Goal: Information Seeking & Learning: Understand process/instructions

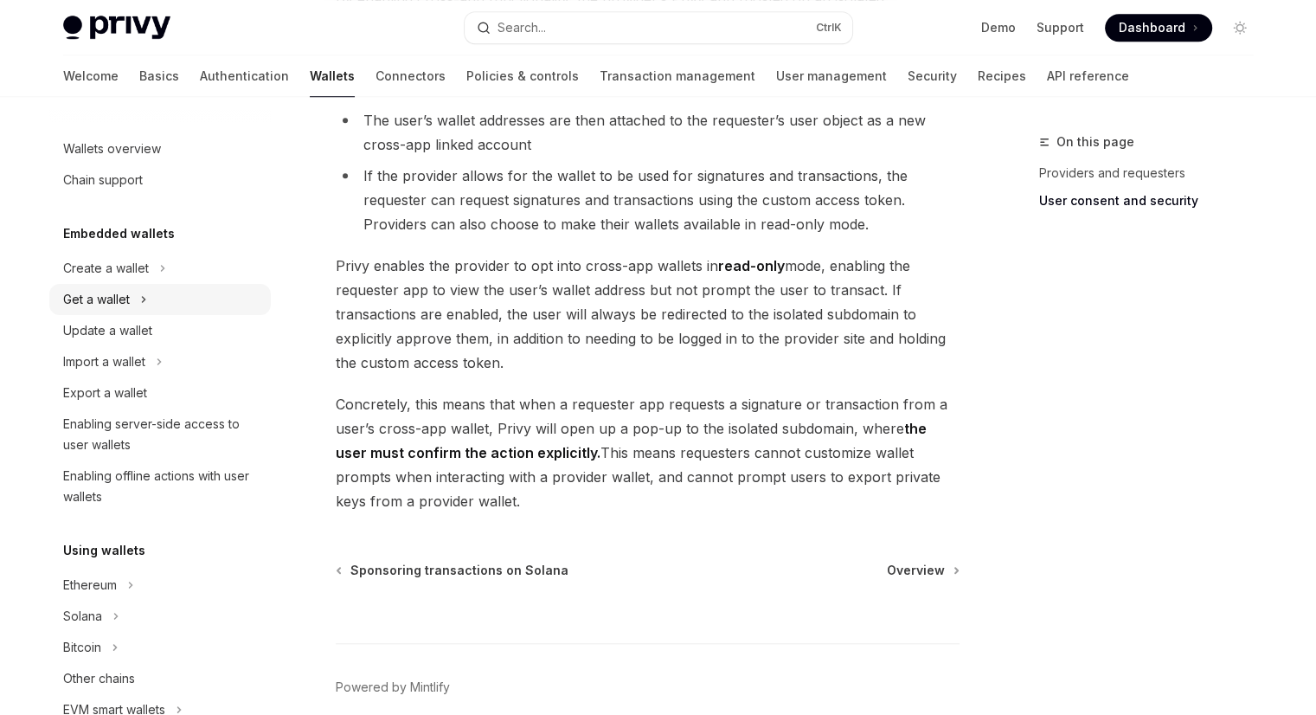
scroll to position [1415, 0]
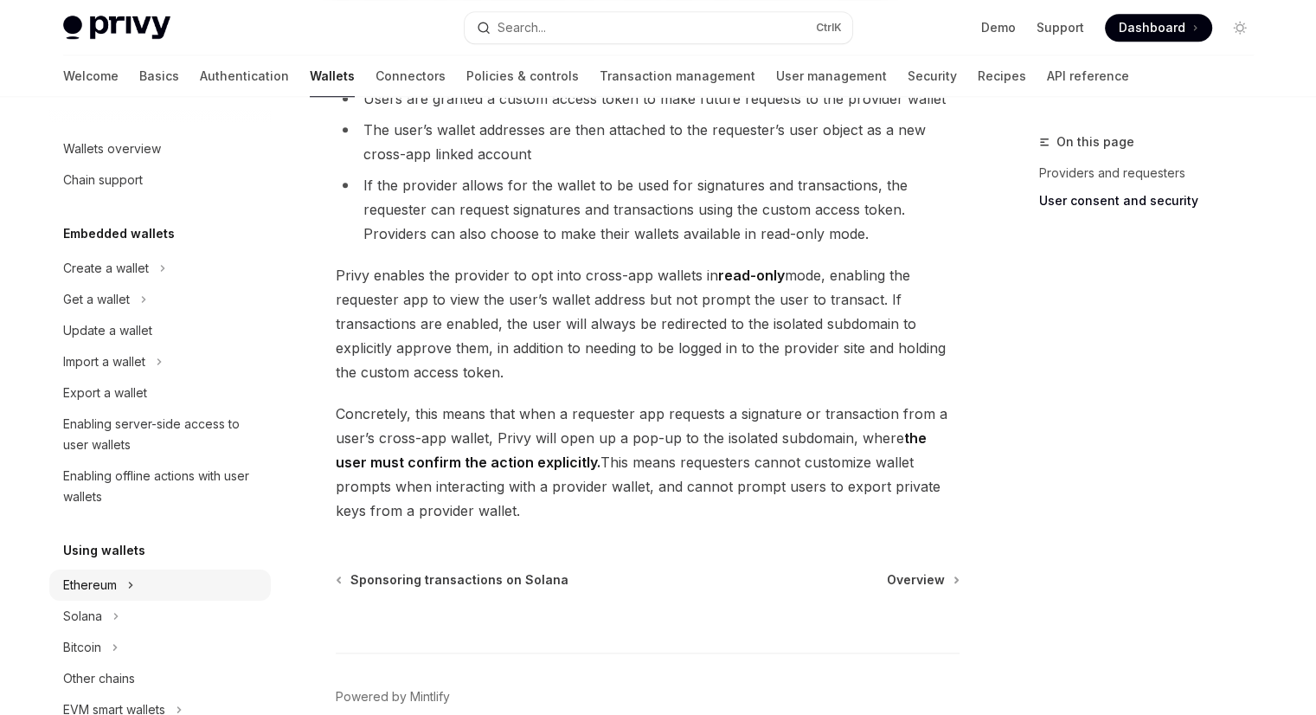
click at [97, 582] on div "Ethereum" at bounding box center [90, 584] width 54 height 21
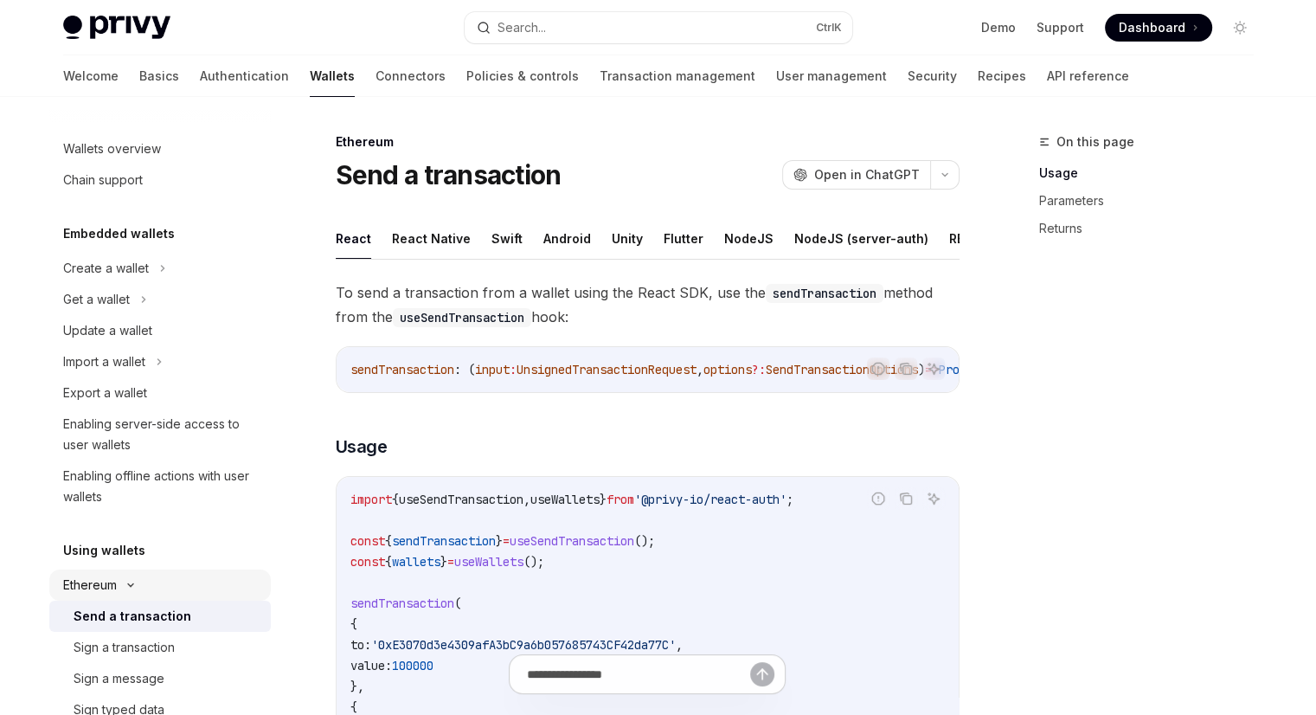
click at [103, 577] on div "Ethereum" at bounding box center [90, 584] width 54 height 21
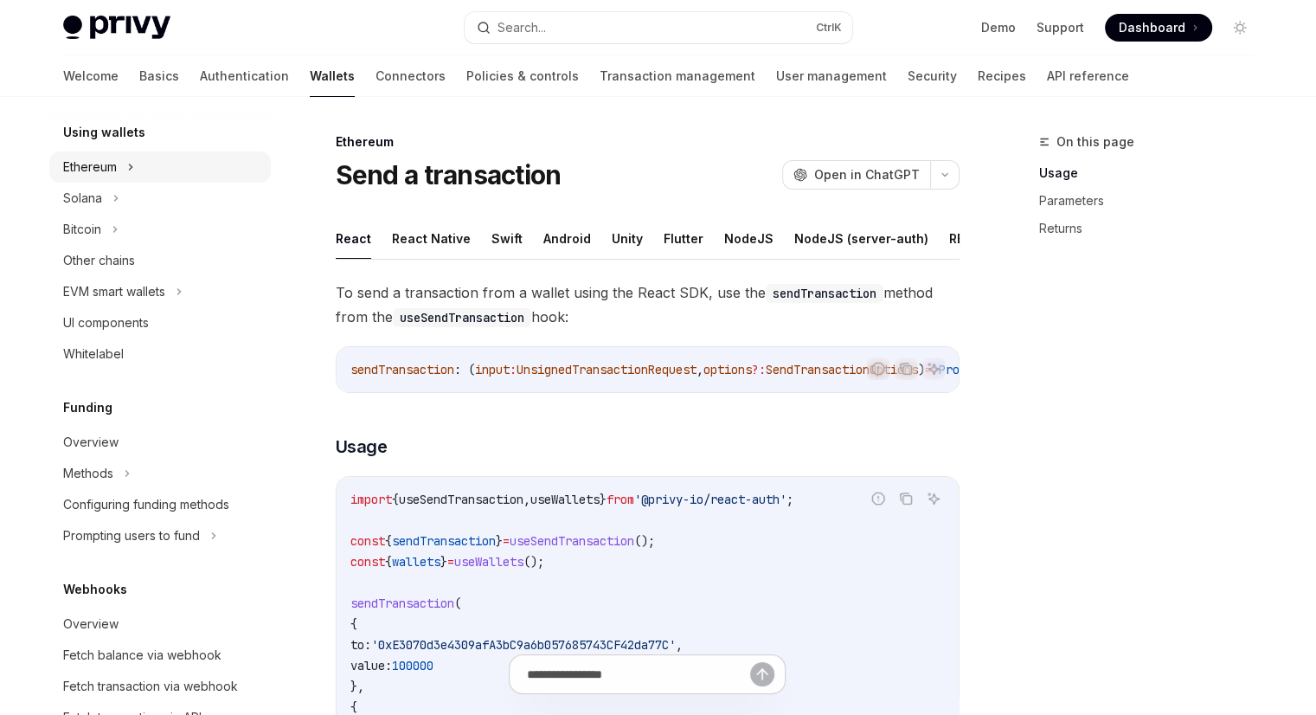
scroll to position [419, 0]
click at [111, 447] on div "Overview" at bounding box center [90, 441] width 55 height 21
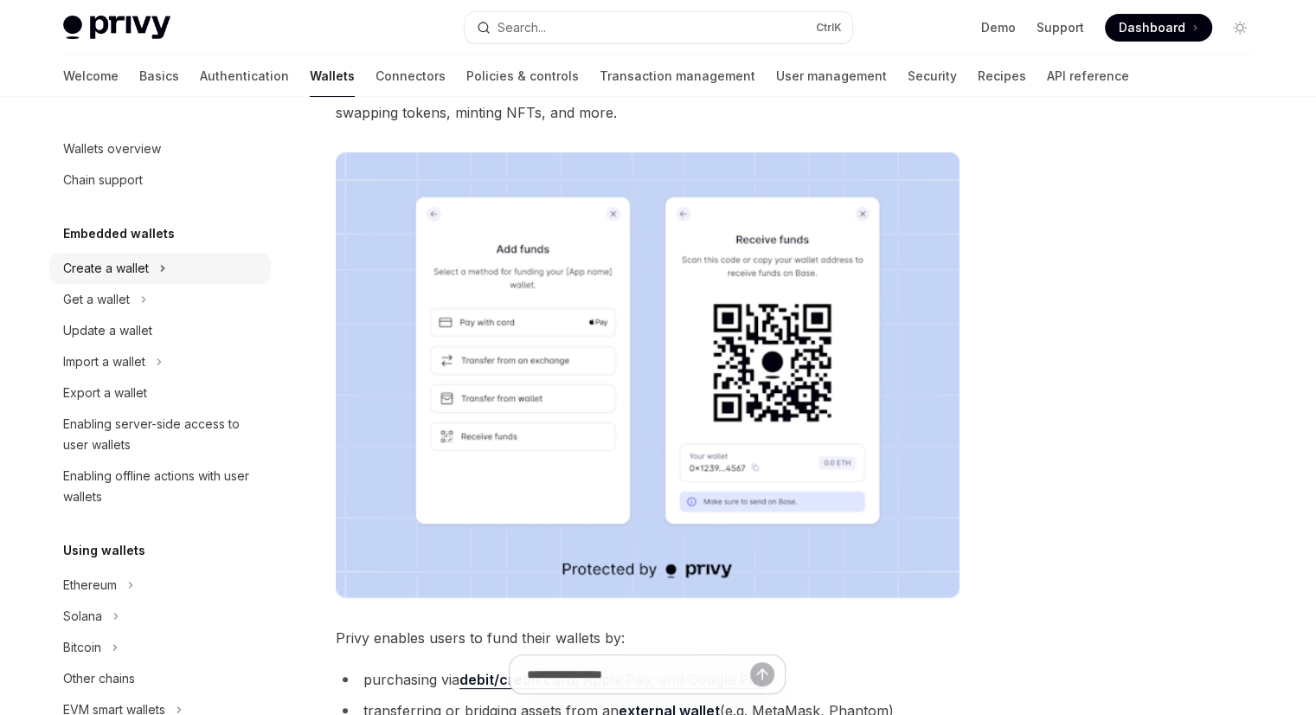
click at [122, 260] on div "Create a wallet" at bounding box center [106, 268] width 86 height 21
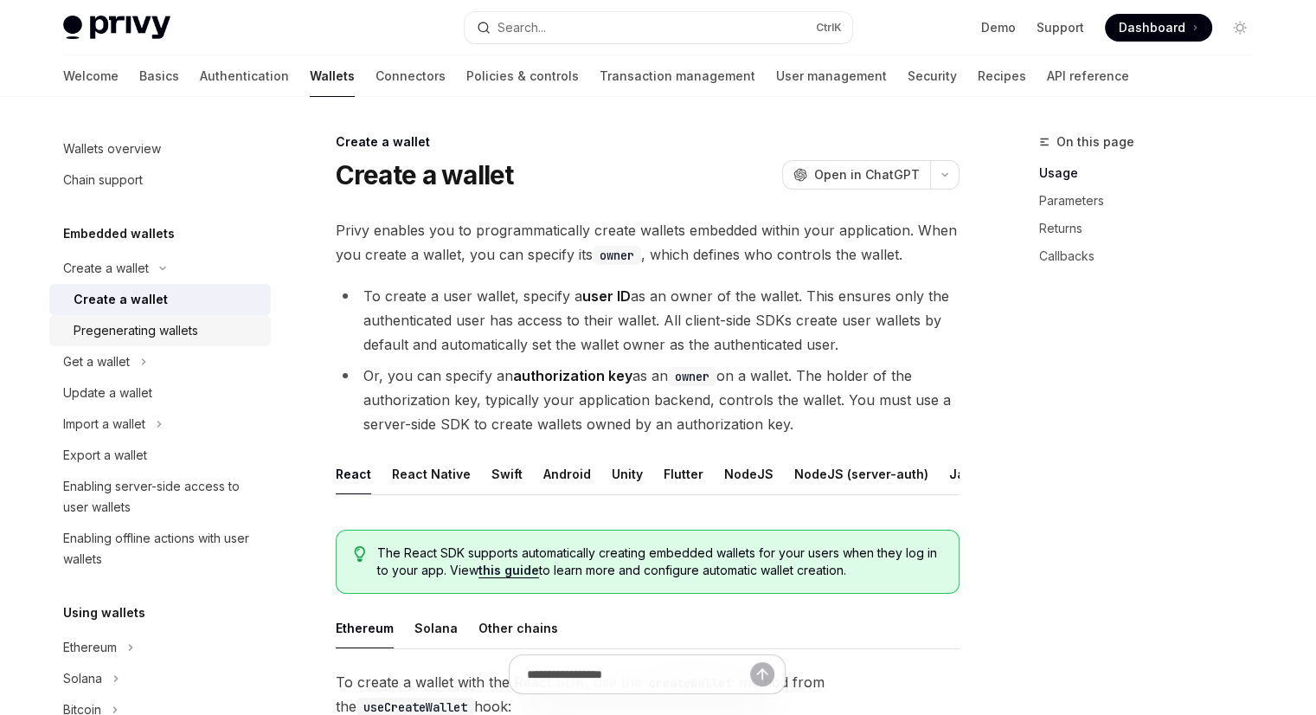
click at [135, 333] on div "Pregenerating wallets" at bounding box center [136, 330] width 125 height 21
type textarea "*"
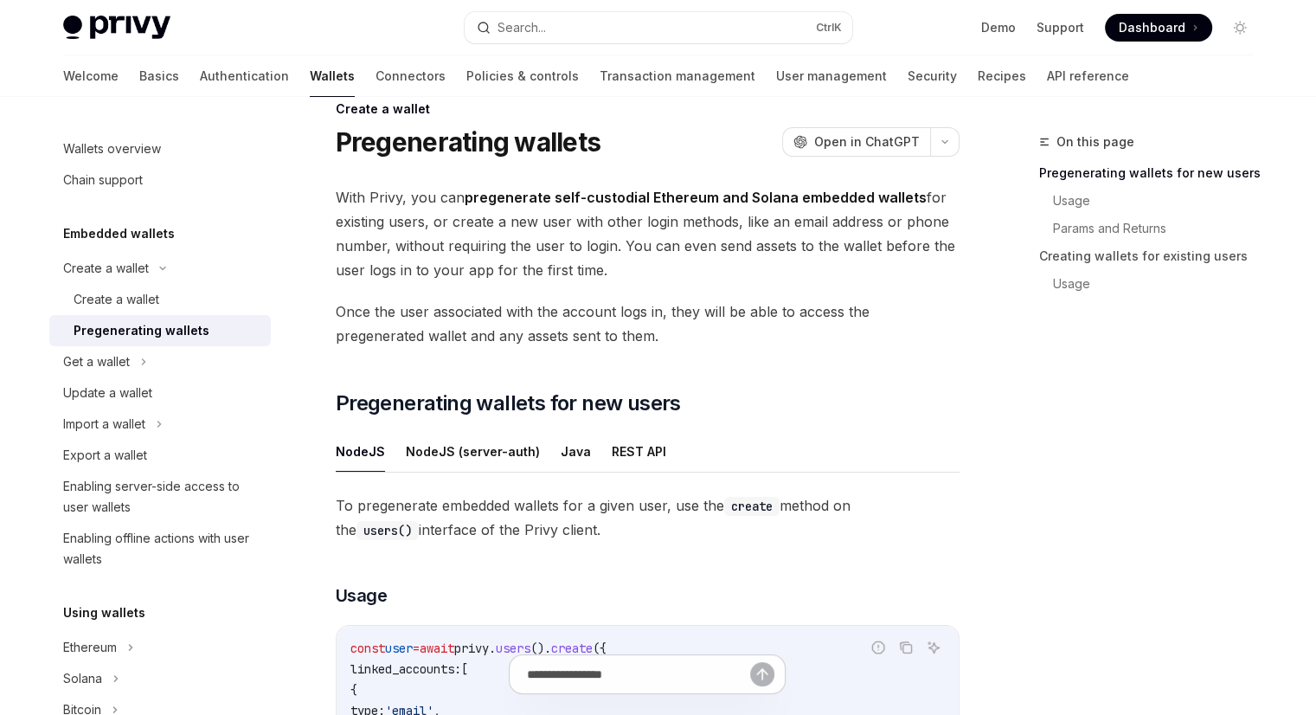
scroll to position [31, 0]
